Goal: Task Accomplishment & Management: Manage account settings

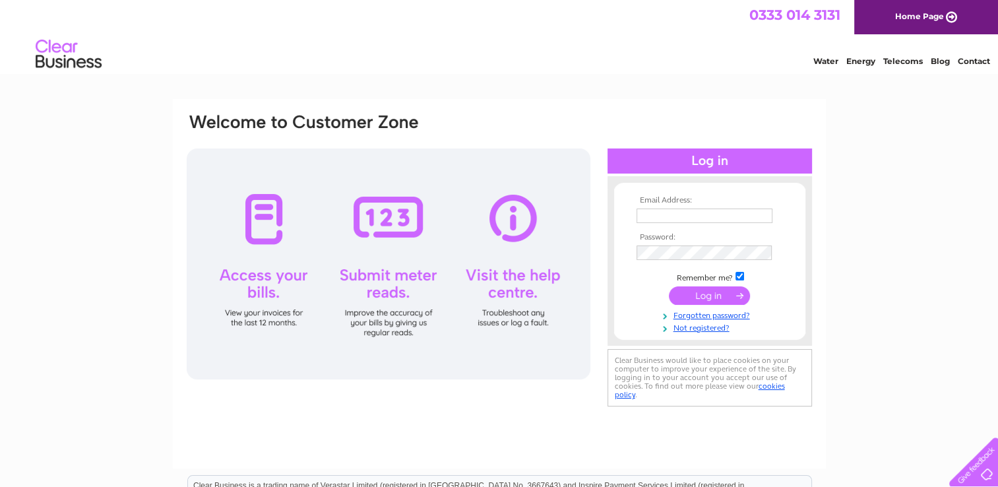
type input "carolstill@sky.com"
click at [711, 299] on input "submit" at bounding box center [709, 295] width 81 height 18
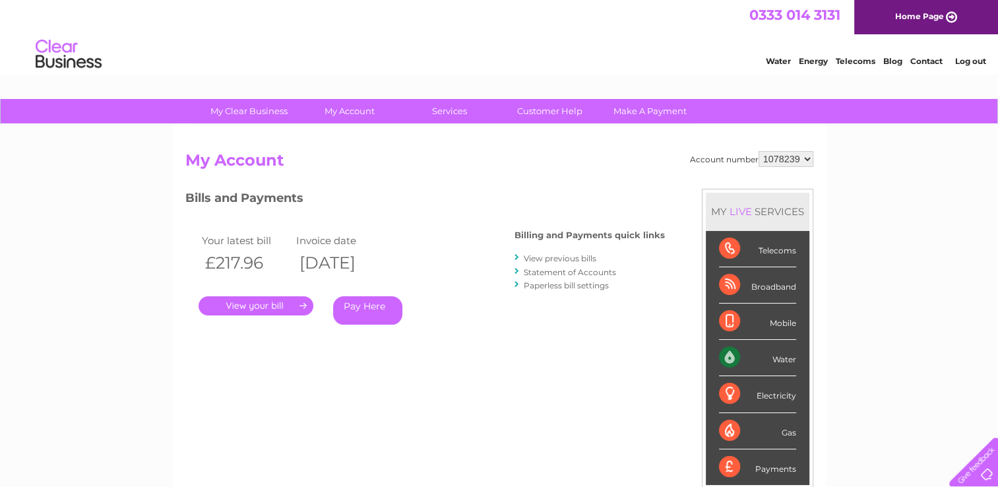
click at [277, 305] on link "." at bounding box center [256, 305] width 115 height 19
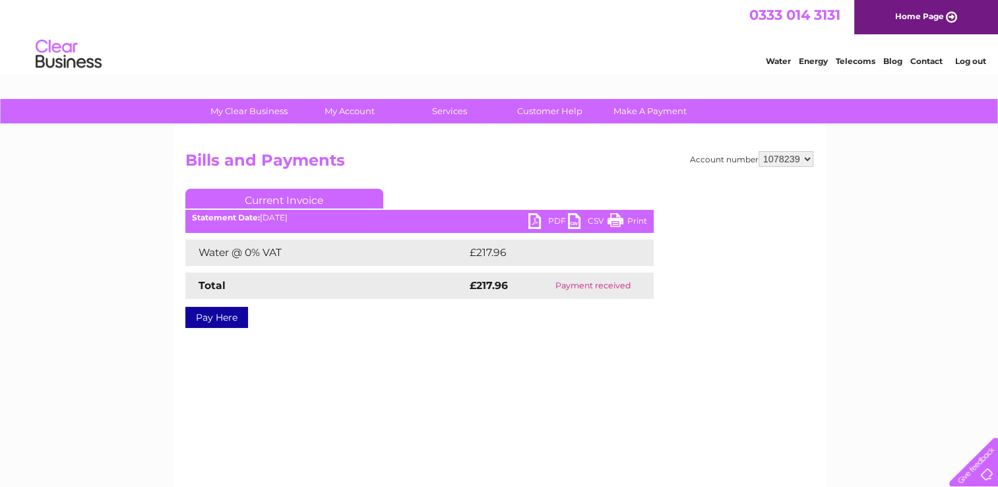
click at [555, 220] on link "PDF" at bounding box center [548, 222] width 40 height 19
